Goal: Task Accomplishment & Management: Use online tool/utility

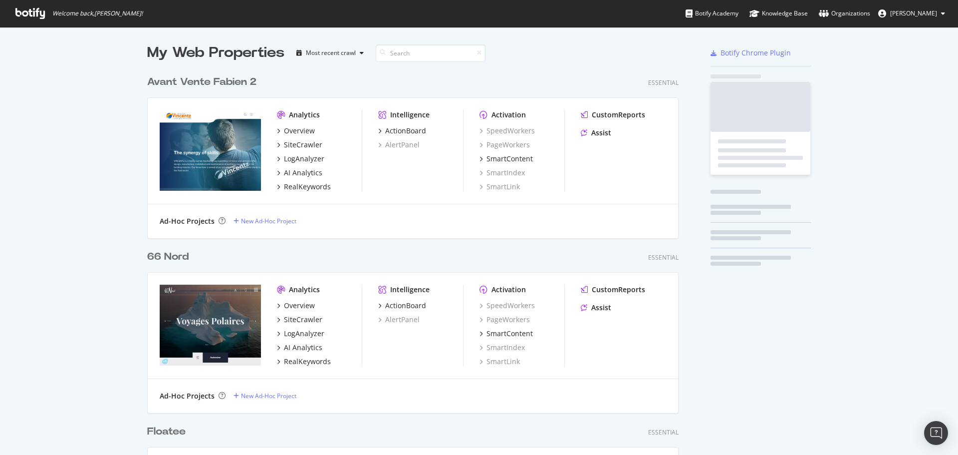
scroll to position [3595, 532]
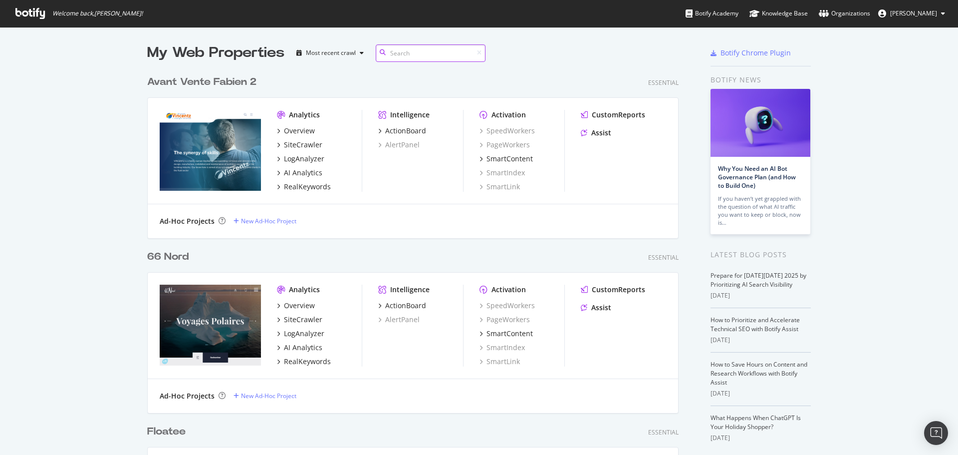
click at [407, 48] on input at bounding box center [431, 52] width 110 height 17
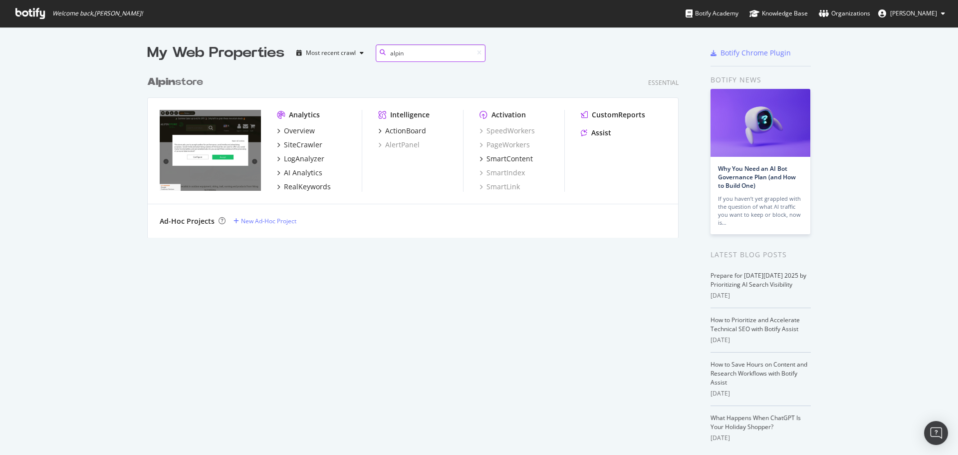
scroll to position [167, 532]
type input "alpin"
click at [301, 145] on div "SiteCrawler" at bounding box center [303, 145] width 38 height 10
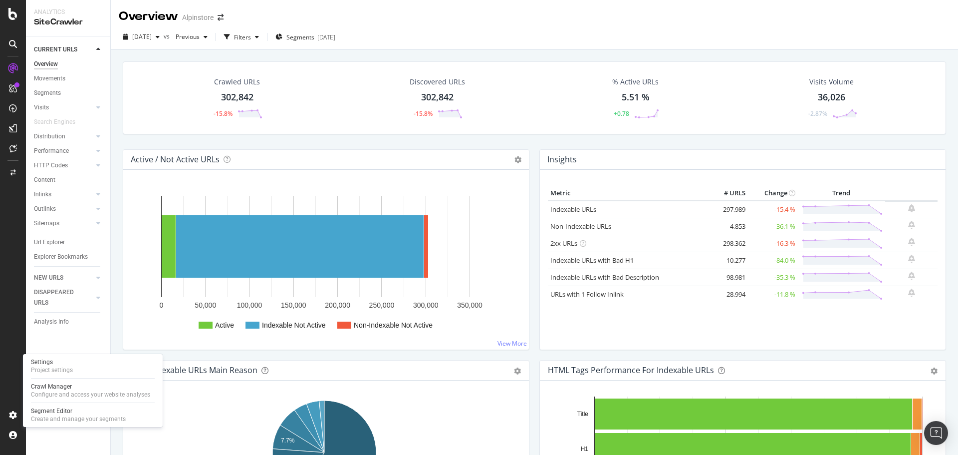
drag, startPoint x: 59, startPoint y: 393, endPoint x: 68, endPoint y: 380, distance: 16.1
click at [59, 393] on div "Configure and access your website analyses" at bounding box center [90, 394] width 119 height 8
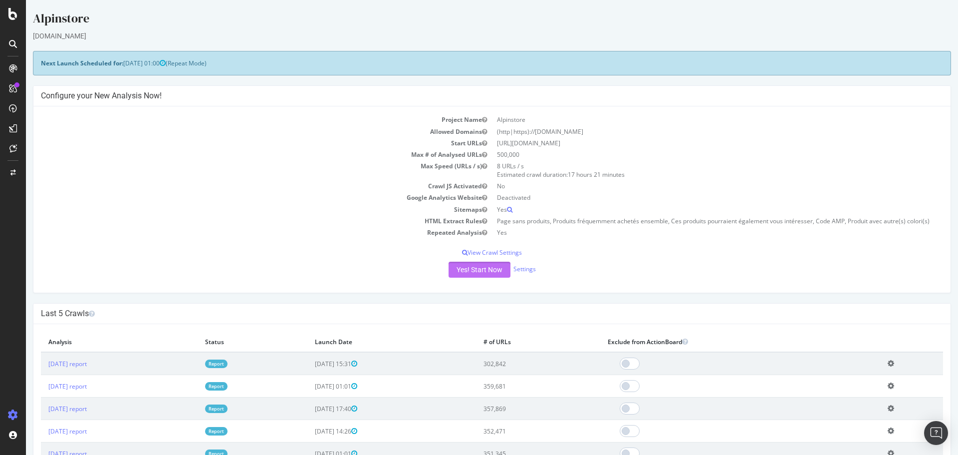
click at [452, 266] on button "Yes! Start Now" at bounding box center [480, 269] width 62 height 16
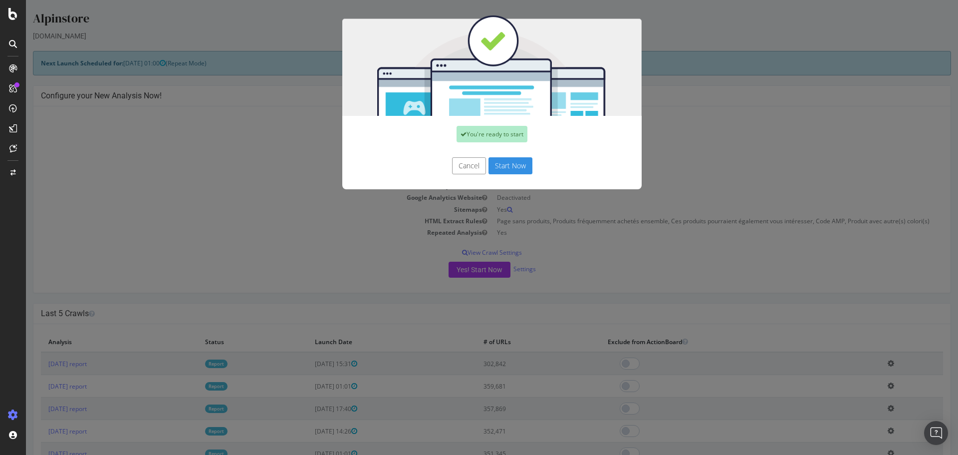
click at [499, 170] on button "Start Now" at bounding box center [510, 165] width 44 height 17
